Goal: Information Seeking & Learning: Learn about a topic

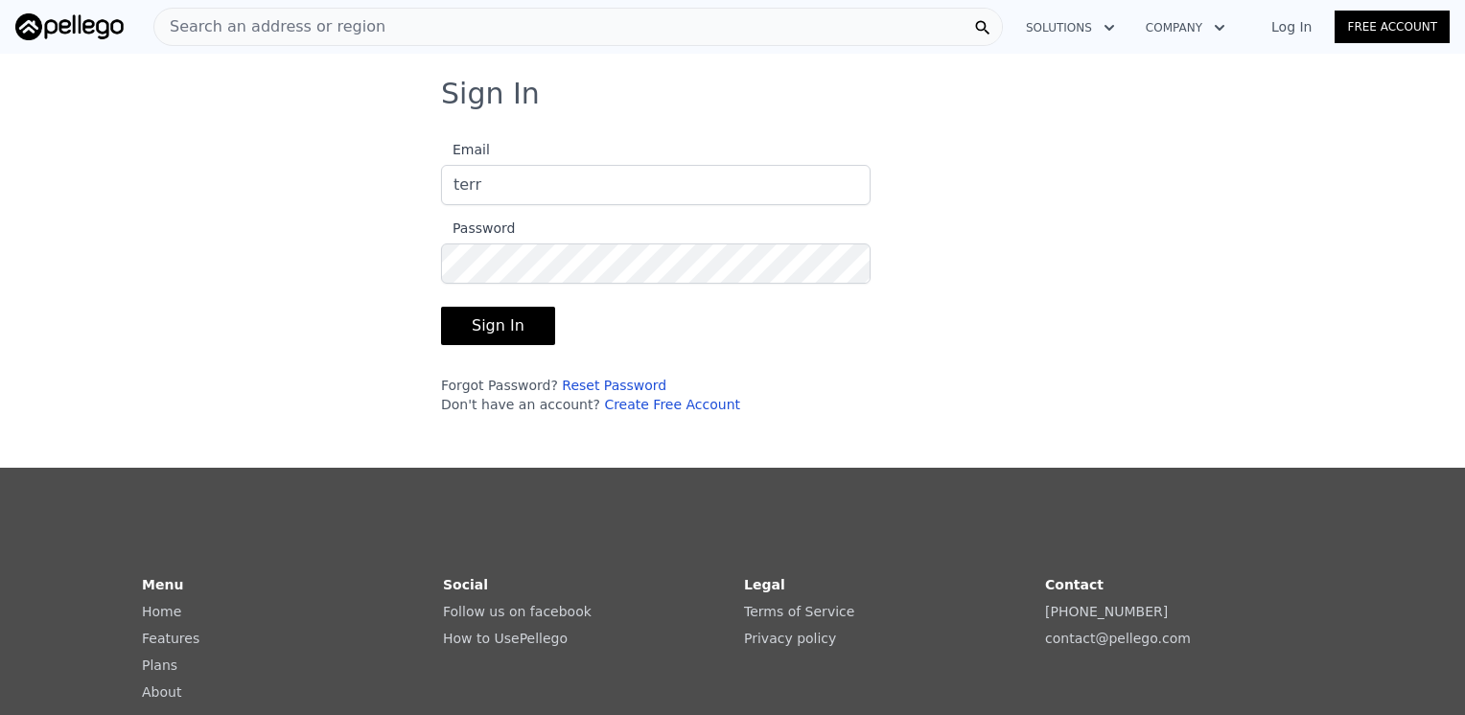
type input "[EMAIL_ADDRESS][DOMAIN_NAME]"
click at [502, 316] on button "Sign In" at bounding box center [498, 326] width 114 height 38
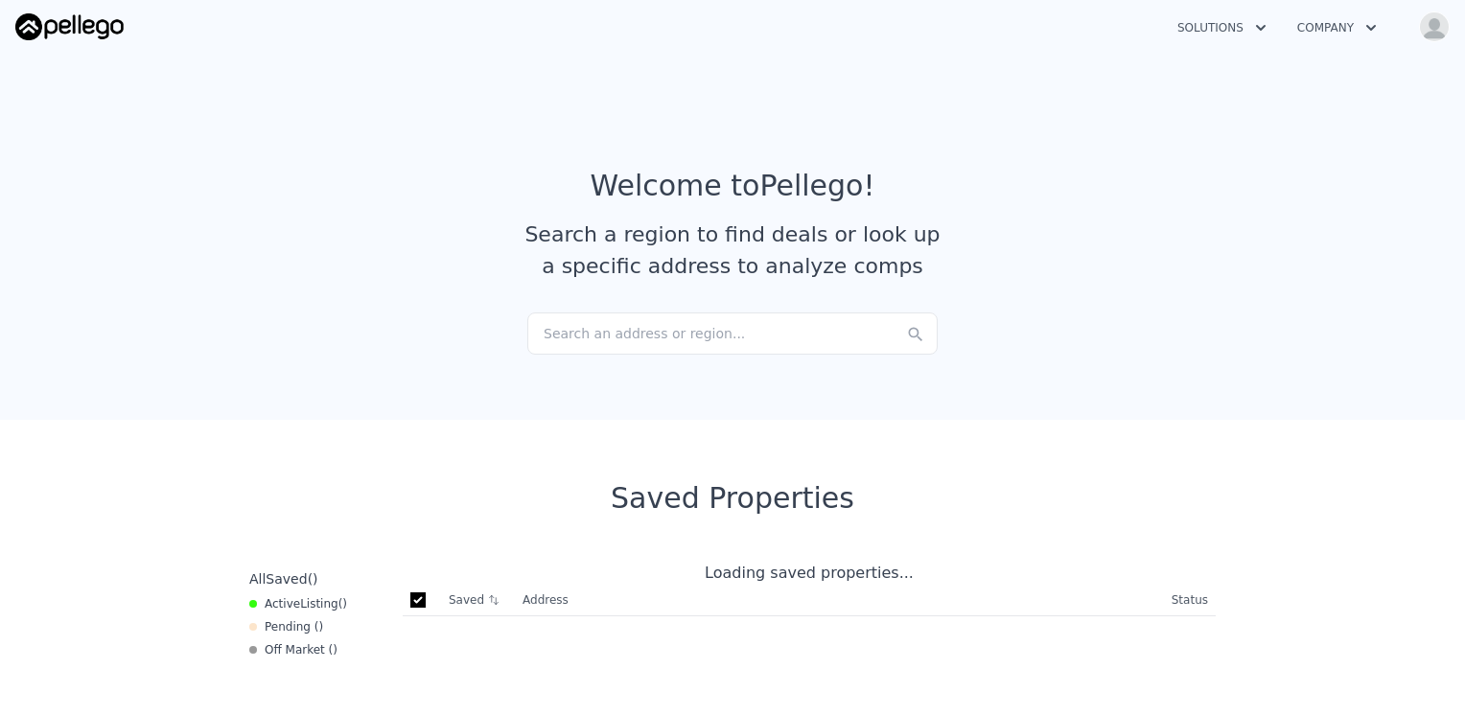
checkbox input "true"
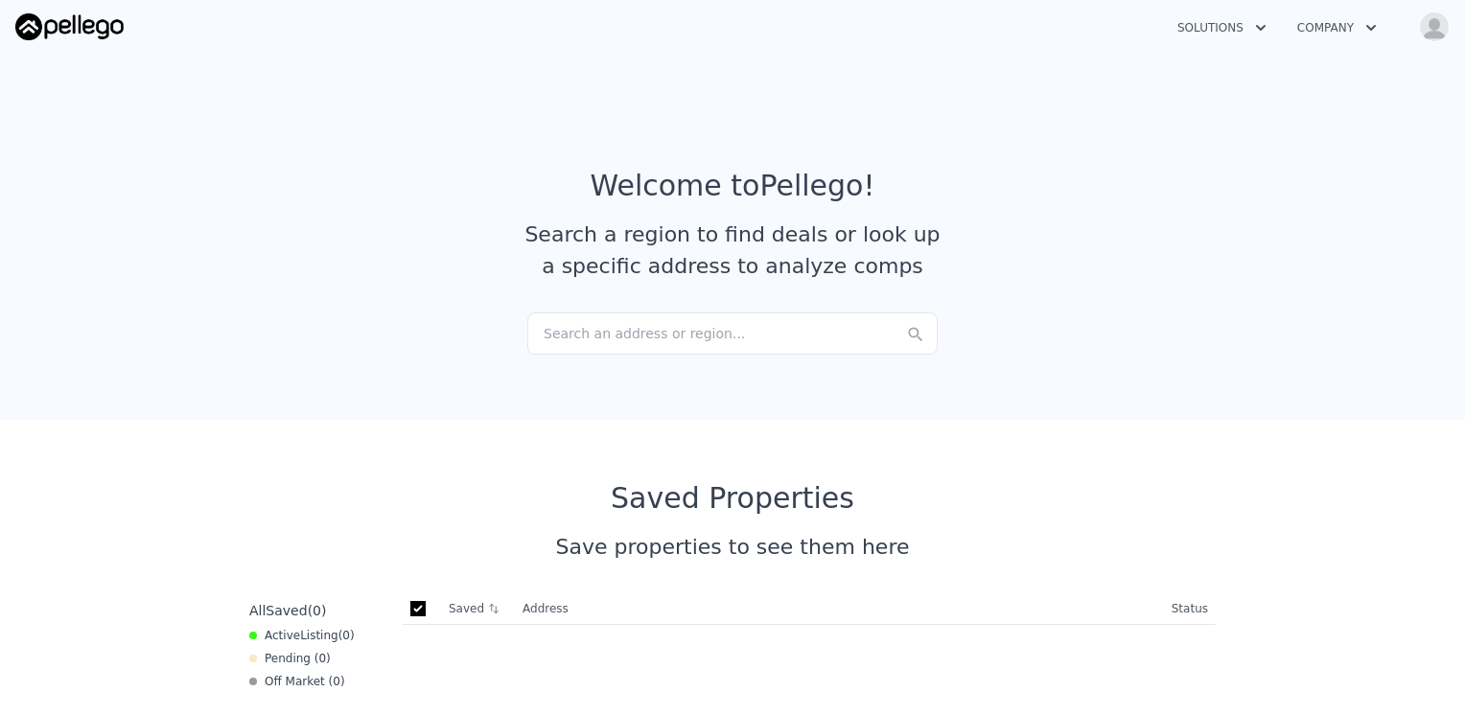
click at [741, 332] on div "Search an address or region..." at bounding box center [732, 334] width 410 height 42
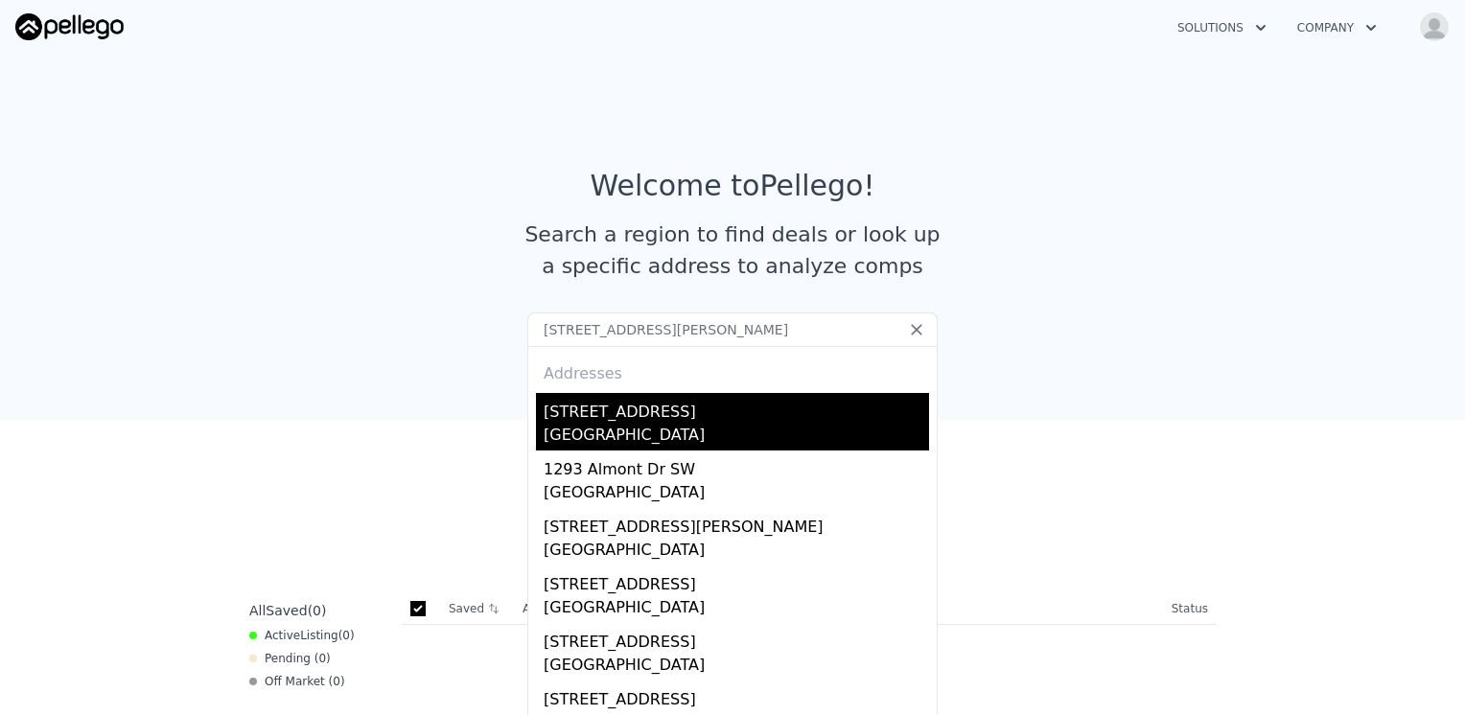
type input "[STREET_ADDRESS][PERSON_NAME]"
click at [575, 419] on div "[STREET_ADDRESS]" at bounding box center [736, 408] width 385 height 31
